Goal: Task Accomplishment & Management: Use online tool/utility

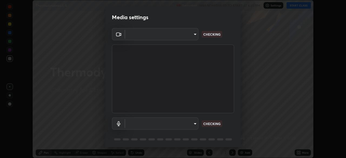
scroll to position [158, 346]
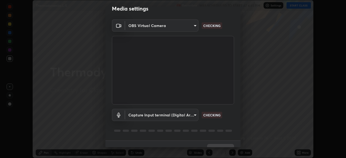
type input "e68af464f7f9ec2662c8dd58f0462b2d9bd4a3adfc91c634b4d9ed550f7d79d6"
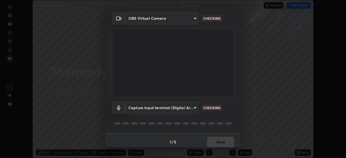
scroll to position [19, 0]
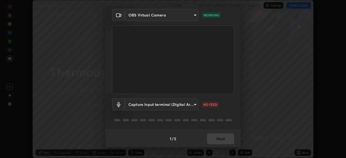
click at [194, 106] on body "Erase all Thermodynamics L-5 Recording WAS SCHEDULED TO START AT 6:45 PM Settin…" at bounding box center [173, 79] width 346 height 158
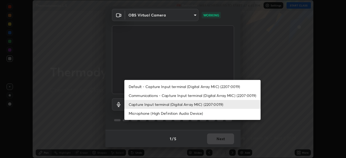
click at [183, 97] on li "Communications - Capture Input terminal (Digital Array MIC) (2207:0019)" at bounding box center [192, 95] width 136 height 9
type input "communications"
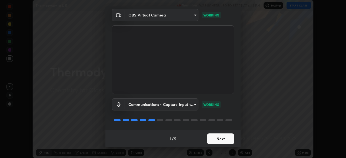
click at [224, 137] on button "Next" at bounding box center [220, 138] width 27 height 11
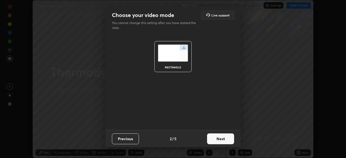
click at [224, 140] on button "Next" at bounding box center [220, 138] width 27 height 11
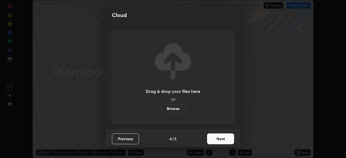
click at [220, 141] on button "Next" at bounding box center [220, 138] width 27 height 11
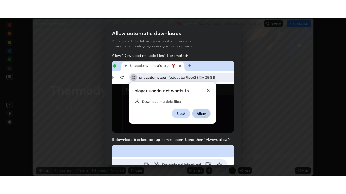
scroll to position [129, 0]
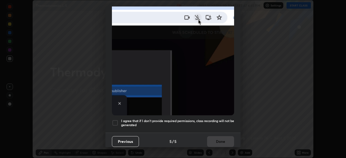
click at [118, 120] on div at bounding box center [115, 123] width 6 height 6
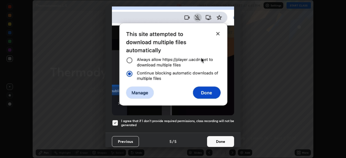
click at [218, 140] on button "Done" at bounding box center [220, 141] width 27 height 11
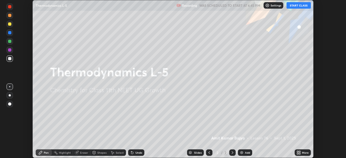
click at [240, 152] on img at bounding box center [241, 152] width 4 height 4
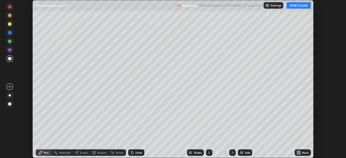
click at [296, 6] on button "START CLASS" at bounding box center [298, 5] width 24 height 6
click at [297, 151] on icon at bounding box center [297, 151] width 1 height 1
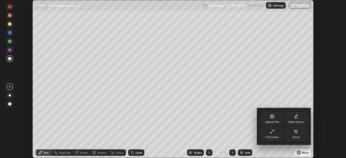
click at [272, 131] on icon at bounding box center [272, 131] width 4 height 4
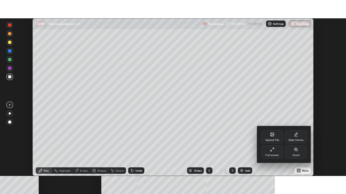
scroll to position [194, 346]
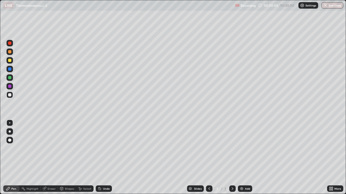
click at [11, 43] on div at bounding box center [9, 43] width 3 height 3
click at [12, 62] on div at bounding box center [9, 60] width 6 height 6
click at [12, 52] on div at bounding box center [9, 52] width 6 height 6
click at [108, 158] on div "Undo" at bounding box center [104, 189] width 16 height 6
click at [107, 158] on div "Undo" at bounding box center [106, 189] width 7 height 3
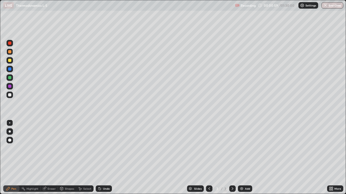
click at [106, 158] on div "Undo" at bounding box center [106, 189] width 7 height 3
click at [105, 158] on div "Undo" at bounding box center [106, 189] width 7 height 3
click at [106, 158] on div "Undo" at bounding box center [106, 189] width 7 height 3
click at [105, 158] on div "Undo" at bounding box center [106, 189] width 7 height 3
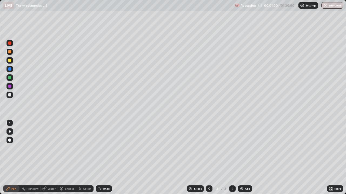
click at [107, 158] on div "Undo" at bounding box center [106, 189] width 7 height 3
click at [106, 158] on div "Undo" at bounding box center [106, 189] width 7 height 3
click at [11, 86] on div at bounding box center [9, 86] width 3 height 3
click at [12, 44] on div at bounding box center [9, 43] width 6 height 6
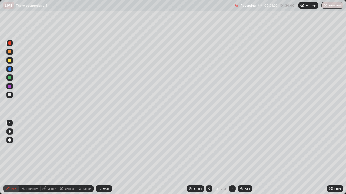
click at [10, 60] on div at bounding box center [9, 60] width 3 height 3
click at [12, 87] on div at bounding box center [9, 86] width 6 height 6
click at [11, 78] on div at bounding box center [9, 77] width 3 height 3
click at [11, 87] on div at bounding box center [9, 86] width 6 height 6
click at [12, 61] on div at bounding box center [9, 60] width 6 height 6
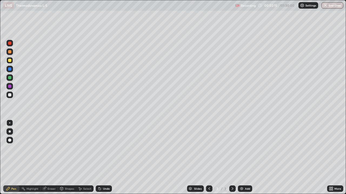
click at [12, 94] on div at bounding box center [9, 95] width 6 height 6
click at [12, 69] on div at bounding box center [9, 69] width 6 height 6
click at [11, 96] on div at bounding box center [9, 94] width 3 height 3
click at [12, 60] on div at bounding box center [9, 60] width 6 height 6
click at [12, 87] on div at bounding box center [9, 86] width 6 height 6
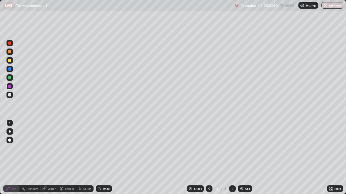
click at [12, 85] on div at bounding box center [9, 86] width 6 height 6
click at [13, 78] on div at bounding box center [9, 78] width 6 height 6
click at [11, 94] on div at bounding box center [9, 94] width 3 height 3
click at [13, 84] on div at bounding box center [9, 86] width 6 height 9
click at [12, 52] on div at bounding box center [9, 52] width 6 height 6
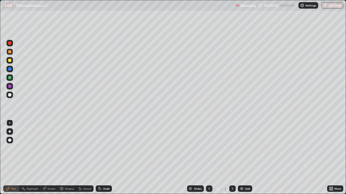
click at [12, 77] on div at bounding box center [9, 78] width 6 height 6
click at [12, 96] on div at bounding box center [9, 95] width 6 height 6
click at [12, 85] on div at bounding box center [9, 86] width 6 height 6
click at [12, 79] on div at bounding box center [9, 78] width 6 height 6
click at [11, 70] on div at bounding box center [9, 68] width 3 height 3
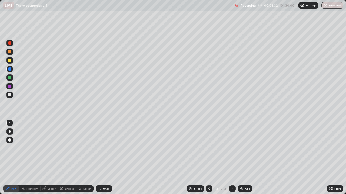
click at [9, 59] on div at bounding box center [9, 60] width 3 height 3
click at [10, 95] on div at bounding box center [9, 94] width 3 height 3
click at [10, 43] on div at bounding box center [9, 43] width 3 height 3
click at [13, 52] on div at bounding box center [9, 52] width 6 height 6
click at [10, 95] on div at bounding box center [9, 94] width 3 height 3
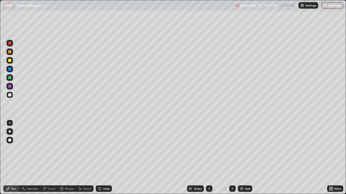
click at [246, 158] on div "Add" at bounding box center [247, 189] width 5 height 3
click at [12, 43] on div at bounding box center [9, 43] width 6 height 6
click at [11, 60] on div at bounding box center [9, 60] width 3 height 3
click at [11, 86] on div at bounding box center [9, 86] width 3 height 3
click at [12, 96] on div at bounding box center [9, 95] width 6 height 6
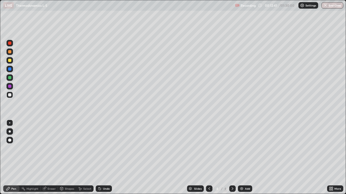
click at [11, 45] on div at bounding box center [9, 43] width 6 height 6
click at [11, 54] on div at bounding box center [9, 52] width 6 height 6
click at [10, 78] on div at bounding box center [9, 77] width 3 height 3
click at [10, 69] on div at bounding box center [9, 68] width 3 height 3
click at [12, 87] on div at bounding box center [9, 86] width 6 height 6
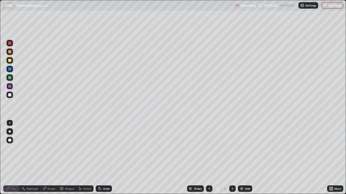
click at [12, 94] on div at bounding box center [9, 95] width 6 height 6
click at [12, 60] on div at bounding box center [9, 60] width 6 height 6
click at [12, 85] on div at bounding box center [9, 86] width 6 height 6
click at [10, 78] on div at bounding box center [9, 77] width 3 height 3
click at [10, 69] on div at bounding box center [9, 68] width 3 height 3
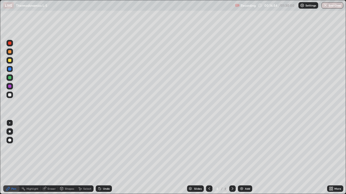
click at [12, 61] on div at bounding box center [9, 60] width 6 height 6
click at [10, 78] on div at bounding box center [9, 77] width 3 height 3
click at [10, 86] on div at bounding box center [9, 86] width 3 height 3
click at [11, 69] on div at bounding box center [9, 68] width 3 height 3
click at [12, 95] on div at bounding box center [9, 95] width 6 height 6
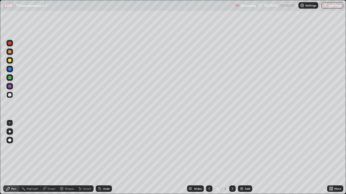
click at [12, 87] on div at bounding box center [9, 86] width 6 height 6
click at [11, 94] on div at bounding box center [9, 94] width 3 height 3
click at [11, 78] on div at bounding box center [9, 77] width 3 height 3
click at [12, 60] on div at bounding box center [9, 60] width 6 height 6
click at [11, 43] on div at bounding box center [9, 43] width 3 height 3
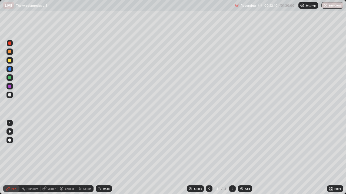
click at [229, 158] on div at bounding box center [232, 189] width 6 height 11
click at [247, 158] on div "Add" at bounding box center [247, 189] width 5 height 3
click at [12, 61] on div at bounding box center [9, 60] width 6 height 6
click at [11, 69] on div at bounding box center [9, 68] width 3 height 3
click at [12, 86] on div at bounding box center [9, 86] width 6 height 6
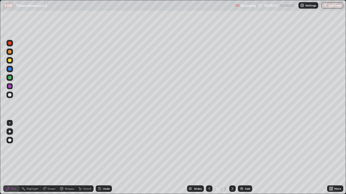
click at [105, 158] on div "Undo" at bounding box center [106, 189] width 7 height 3
click at [52, 158] on div "Eraser" at bounding box center [48, 189] width 17 height 6
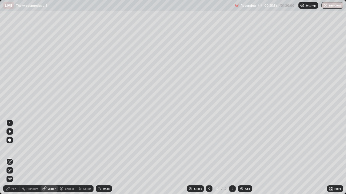
click at [16, 158] on div "Pen" at bounding box center [11, 189] width 16 height 6
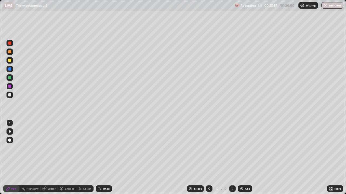
click at [11, 77] on div at bounding box center [9, 77] width 3 height 3
click at [103, 158] on div "Undo" at bounding box center [106, 189] width 7 height 3
click at [12, 43] on div at bounding box center [9, 43] width 6 height 6
click at [103, 158] on div "Undo" at bounding box center [106, 189] width 7 height 3
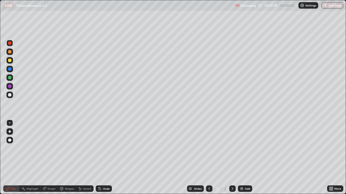
click at [10, 60] on div at bounding box center [9, 60] width 3 height 3
click at [12, 86] on div at bounding box center [9, 86] width 6 height 6
click at [107, 158] on div "Undo" at bounding box center [106, 189] width 7 height 3
click at [106, 158] on div "Undo" at bounding box center [104, 189] width 16 height 6
click at [105, 158] on div "Undo" at bounding box center [104, 189] width 16 height 6
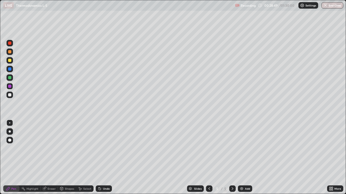
click at [105, 158] on div "Undo" at bounding box center [104, 189] width 16 height 6
click at [108, 158] on div "Undo" at bounding box center [106, 189] width 7 height 3
click at [208, 158] on icon at bounding box center [209, 189] width 4 height 4
click at [231, 158] on icon at bounding box center [232, 189] width 4 height 4
click at [208, 158] on icon at bounding box center [209, 189] width 4 height 4
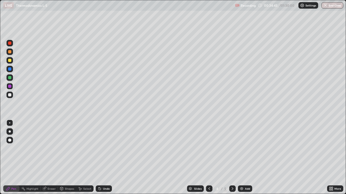
click at [232, 158] on icon at bounding box center [232, 189] width 4 height 4
click at [245, 158] on div "Add" at bounding box center [245, 189] width 14 height 6
click at [12, 94] on div at bounding box center [9, 95] width 6 height 6
click at [12, 76] on div at bounding box center [9, 78] width 6 height 6
click at [11, 60] on div at bounding box center [9, 60] width 3 height 3
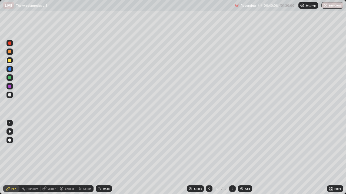
click at [12, 69] on div at bounding box center [9, 69] width 6 height 6
click at [10, 77] on div at bounding box center [9, 77] width 3 height 3
click at [11, 45] on div at bounding box center [9, 43] width 6 height 6
click at [10, 61] on div at bounding box center [9, 60] width 3 height 3
click at [12, 77] on div at bounding box center [9, 78] width 6 height 6
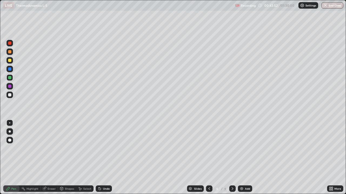
click at [14, 94] on div at bounding box center [9, 95] width 9 height 9
click at [12, 52] on div at bounding box center [9, 52] width 6 height 6
click at [10, 60] on div at bounding box center [9, 60] width 3 height 3
click at [12, 70] on div at bounding box center [9, 69] width 6 height 6
click at [210, 158] on div at bounding box center [209, 189] width 6 height 11
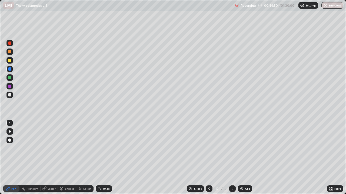
click at [208, 158] on icon at bounding box center [209, 189] width 4 height 4
click at [232, 158] on icon at bounding box center [232, 189] width 4 height 4
click at [12, 59] on div at bounding box center [9, 60] width 6 height 6
click at [12, 95] on div at bounding box center [9, 95] width 6 height 6
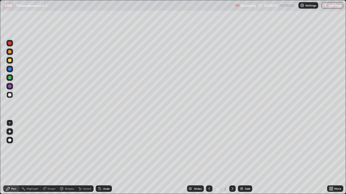
click at [10, 43] on div at bounding box center [9, 43] width 3 height 3
click at [12, 60] on div at bounding box center [9, 60] width 6 height 6
click at [13, 79] on div at bounding box center [9, 78] width 6 height 6
click at [107, 158] on div "Undo" at bounding box center [106, 189] width 7 height 3
click at [12, 87] on div at bounding box center [9, 86] width 6 height 6
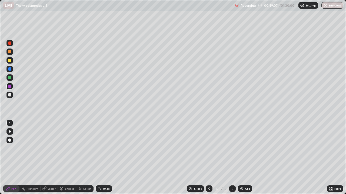
click at [12, 70] on div at bounding box center [9, 69] width 6 height 6
click at [11, 96] on div at bounding box center [9, 94] width 3 height 3
click at [12, 79] on div at bounding box center [9, 78] width 6 height 6
click at [245, 158] on div "Add" at bounding box center [245, 189] width 14 height 6
click at [13, 44] on div at bounding box center [9, 43] width 6 height 6
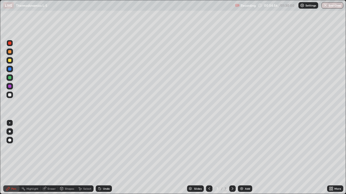
click at [11, 59] on div at bounding box center [9, 60] width 6 height 6
click at [11, 85] on div at bounding box center [9, 86] width 6 height 6
click at [11, 61] on div at bounding box center [9, 60] width 3 height 3
click at [12, 77] on div at bounding box center [9, 78] width 6 height 6
click at [103, 158] on div "Undo" at bounding box center [106, 189] width 7 height 3
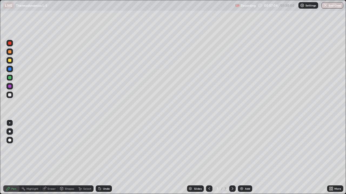
click at [105, 158] on div "Undo" at bounding box center [106, 189] width 7 height 3
click at [104, 158] on div "Undo" at bounding box center [104, 189] width 16 height 6
click at [101, 158] on div "Undo" at bounding box center [104, 189] width 16 height 6
click at [97, 158] on div "Undo" at bounding box center [104, 189] width 16 height 6
click at [96, 158] on div "Undo" at bounding box center [104, 189] width 16 height 6
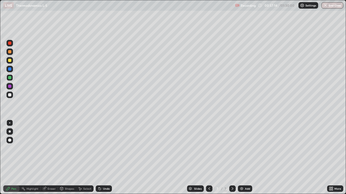
click at [11, 69] on div at bounding box center [9, 68] width 3 height 3
click at [10, 86] on div at bounding box center [9, 86] width 3 height 3
click at [12, 94] on div at bounding box center [9, 95] width 6 height 6
click at [10, 60] on div at bounding box center [9, 60] width 3 height 3
click at [11, 78] on div at bounding box center [9, 77] width 3 height 3
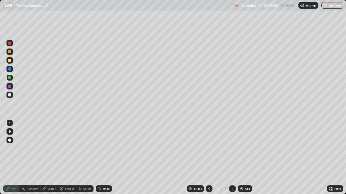
click at [12, 95] on div at bounding box center [9, 95] width 6 height 6
click at [12, 86] on div at bounding box center [9, 86] width 6 height 6
click at [12, 60] on div at bounding box center [9, 60] width 6 height 6
click at [12, 45] on div at bounding box center [9, 43] width 6 height 6
click at [11, 78] on div at bounding box center [9, 77] width 3 height 3
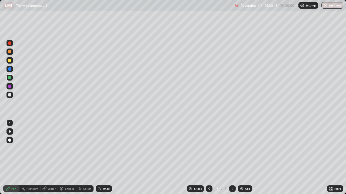
click at [10, 43] on div at bounding box center [9, 43] width 3 height 3
click at [12, 70] on div at bounding box center [9, 69] width 6 height 6
click at [10, 95] on div at bounding box center [9, 94] width 3 height 3
click at [110, 158] on div "Undo" at bounding box center [104, 189] width 16 height 6
click at [12, 62] on div at bounding box center [9, 60] width 6 height 6
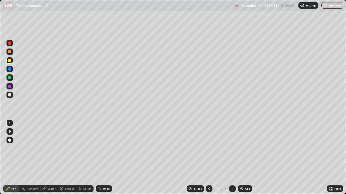
click at [12, 86] on div at bounding box center [9, 86] width 6 height 6
click at [243, 158] on div "Add" at bounding box center [245, 189] width 14 height 6
click at [208, 158] on icon at bounding box center [209, 189] width 4 height 4
click at [12, 87] on div at bounding box center [9, 86] width 6 height 6
click at [12, 43] on div at bounding box center [9, 43] width 6 height 6
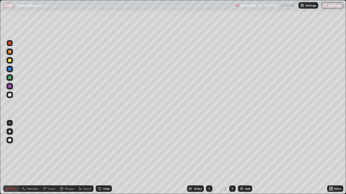
click at [231, 158] on icon at bounding box center [232, 189] width 2 height 3
click at [12, 86] on div at bounding box center [9, 86] width 6 height 6
click at [13, 77] on div at bounding box center [9, 78] width 6 height 6
click at [12, 63] on div at bounding box center [9, 60] width 6 height 9
click at [12, 95] on div at bounding box center [9, 95] width 6 height 6
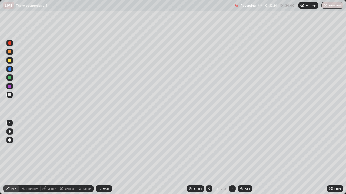
click at [10, 44] on div at bounding box center [9, 43] width 3 height 3
click at [11, 86] on div at bounding box center [9, 86] width 3 height 3
click at [105, 158] on div "Undo" at bounding box center [106, 189] width 7 height 3
click at [12, 79] on div at bounding box center [9, 78] width 6 height 6
click at [11, 44] on div at bounding box center [9, 43] width 3 height 3
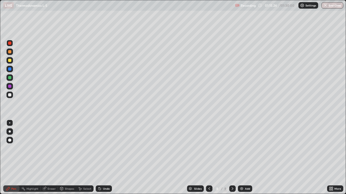
click at [12, 95] on div at bounding box center [9, 95] width 6 height 6
click at [12, 77] on div at bounding box center [9, 78] width 6 height 6
click at [12, 44] on div at bounding box center [9, 43] width 6 height 6
click at [12, 79] on div at bounding box center [9, 78] width 6 height 6
click at [12, 94] on div at bounding box center [9, 95] width 6 height 6
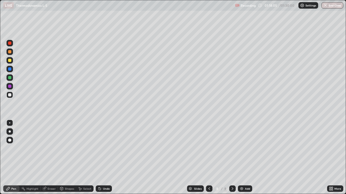
click at [11, 86] on div at bounding box center [9, 86] width 3 height 3
click at [108, 158] on div "Undo" at bounding box center [106, 189] width 7 height 3
click at [12, 94] on div at bounding box center [9, 95] width 6 height 6
click at [247, 158] on div "Add" at bounding box center [247, 189] width 5 height 3
click at [11, 77] on div at bounding box center [9, 77] width 3 height 3
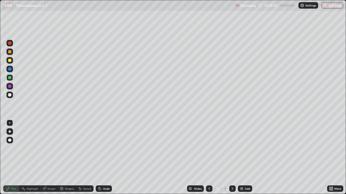
click at [13, 44] on div at bounding box center [9, 43] width 6 height 6
click at [102, 158] on div "Undo" at bounding box center [104, 189] width 16 height 6
click at [104, 158] on div "Undo" at bounding box center [106, 189] width 7 height 3
click at [13, 79] on div at bounding box center [9, 78] width 6 height 6
click at [12, 88] on div at bounding box center [9, 86] width 6 height 6
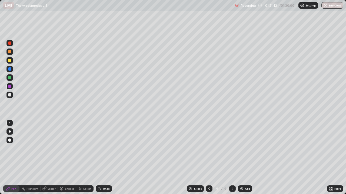
click at [10, 95] on div at bounding box center [9, 94] width 3 height 3
click at [209, 158] on icon at bounding box center [209, 189] width 4 height 4
click at [232, 158] on icon at bounding box center [232, 189] width 4 height 4
click at [12, 78] on div at bounding box center [9, 78] width 6 height 6
click at [334, 5] on button "End Class" at bounding box center [332, 5] width 21 height 6
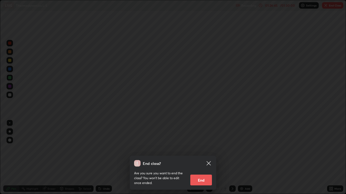
click at [204, 158] on button "End" at bounding box center [201, 180] width 22 height 11
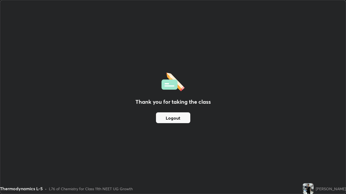
click at [178, 115] on button "Logout" at bounding box center [173, 118] width 34 height 11
click at [173, 118] on button "Logout" at bounding box center [173, 118] width 34 height 11
